Goal: Task Accomplishment & Management: Manage account settings

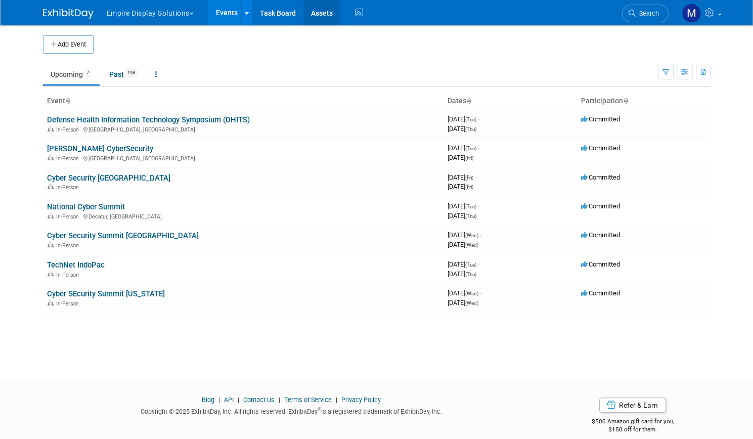
click at [315, 16] on link "Assets" at bounding box center [322, 12] width 37 height 25
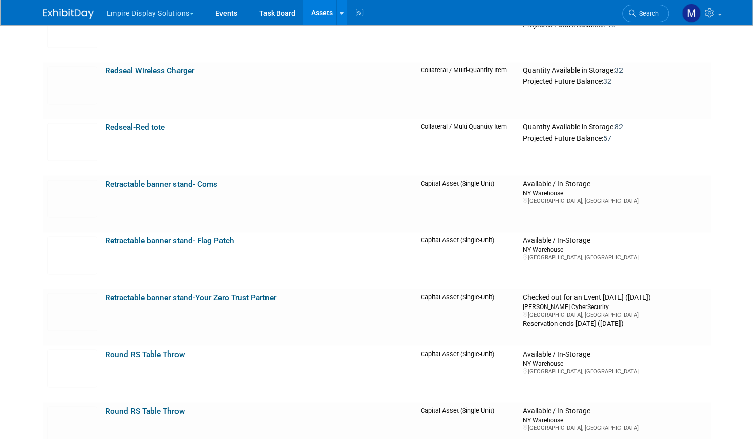
scroll to position [3157, 0]
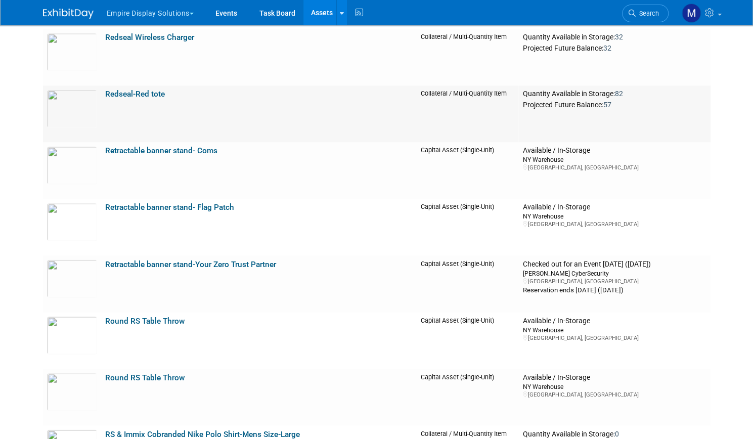
click at [128, 94] on link "Redseal-Red tote" at bounding box center [135, 94] width 60 height 9
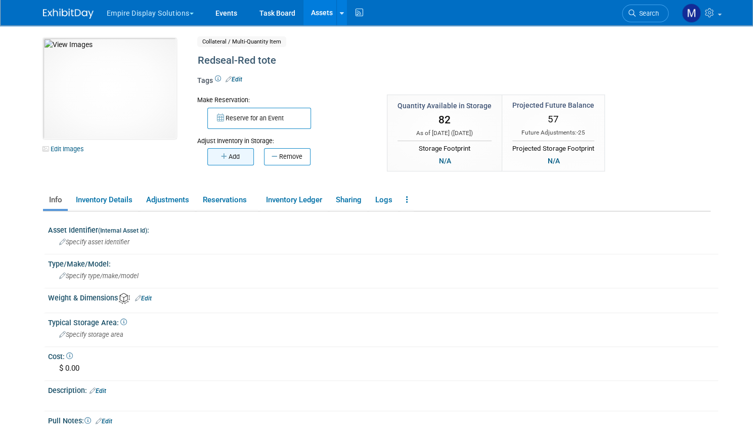
click at [232, 159] on button "Add" at bounding box center [230, 156] width 47 height 17
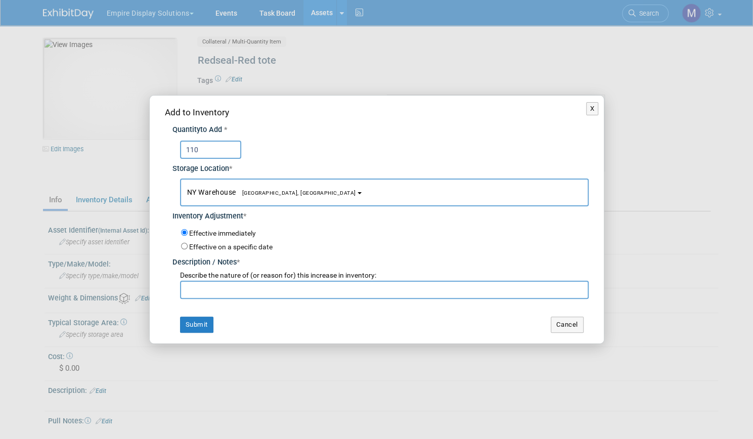
type input "110"
click at [217, 290] on input "text" at bounding box center [384, 290] width 409 height 18
type input "return from black hat 25"
click at [200, 322] on button "Submit" at bounding box center [196, 325] width 33 height 16
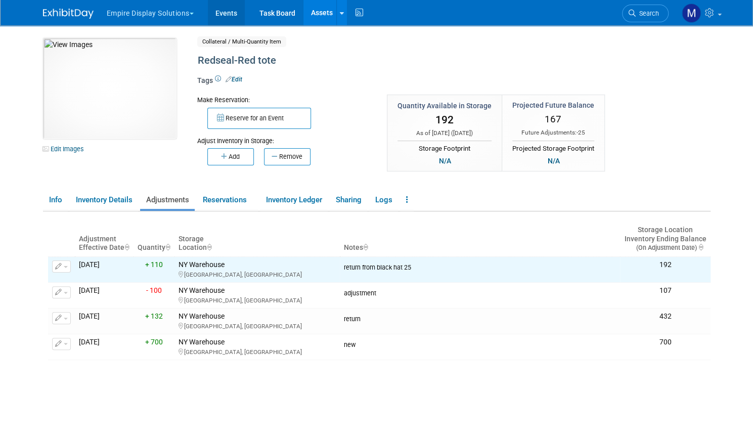
click at [221, 14] on link "Events" at bounding box center [226, 12] width 37 height 25
